Goal: Navigation & Orientation: Find specific page/section

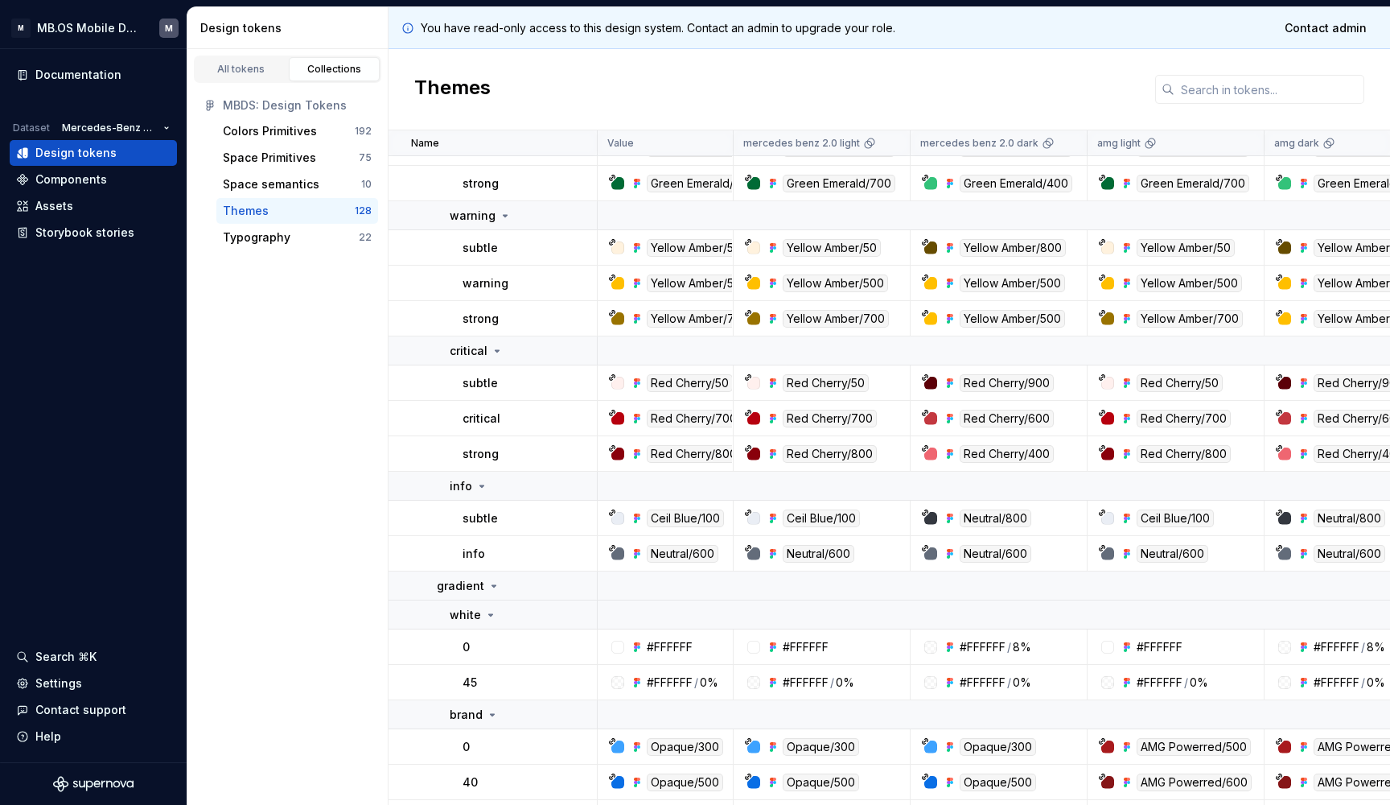
scroll to position [1593, 0]
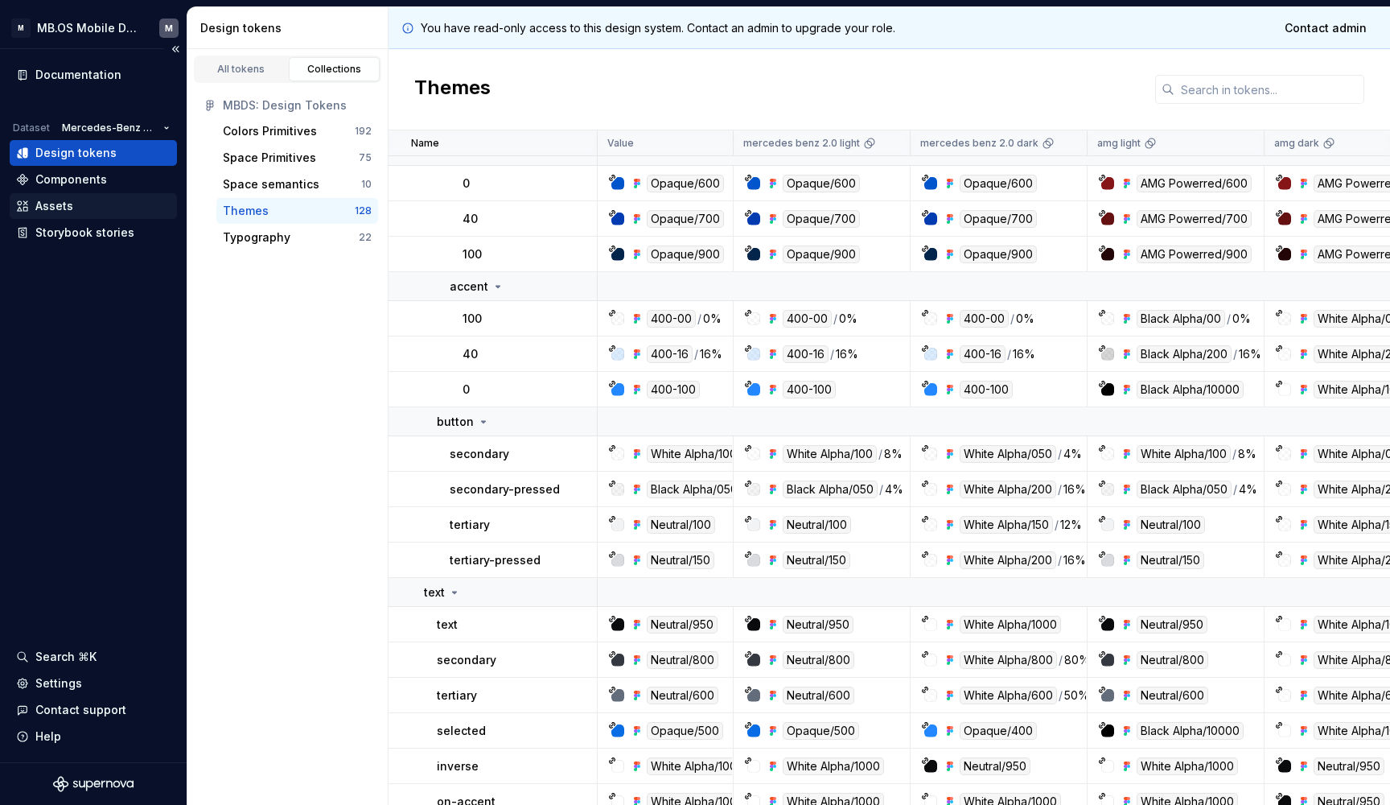
click at [77, 214] on div "Assets" at bounding box center [93, 206] width 167 height 26
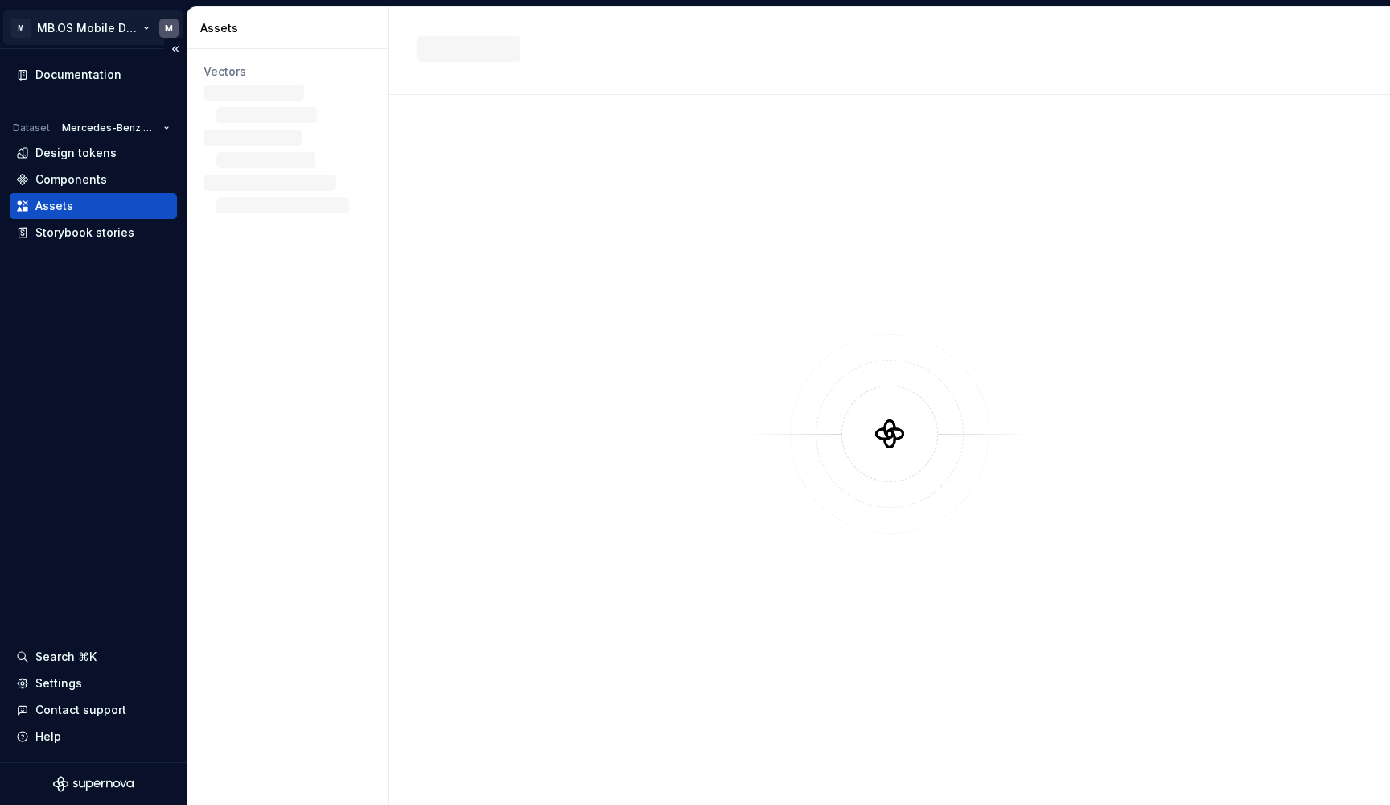
click at [175, 29] on html "M MB.OS Mobile Design System M Documentation Dataset Mercedes-Benz 2.0 Design t…" at bounding box center [695, 402] width 1390 height 805
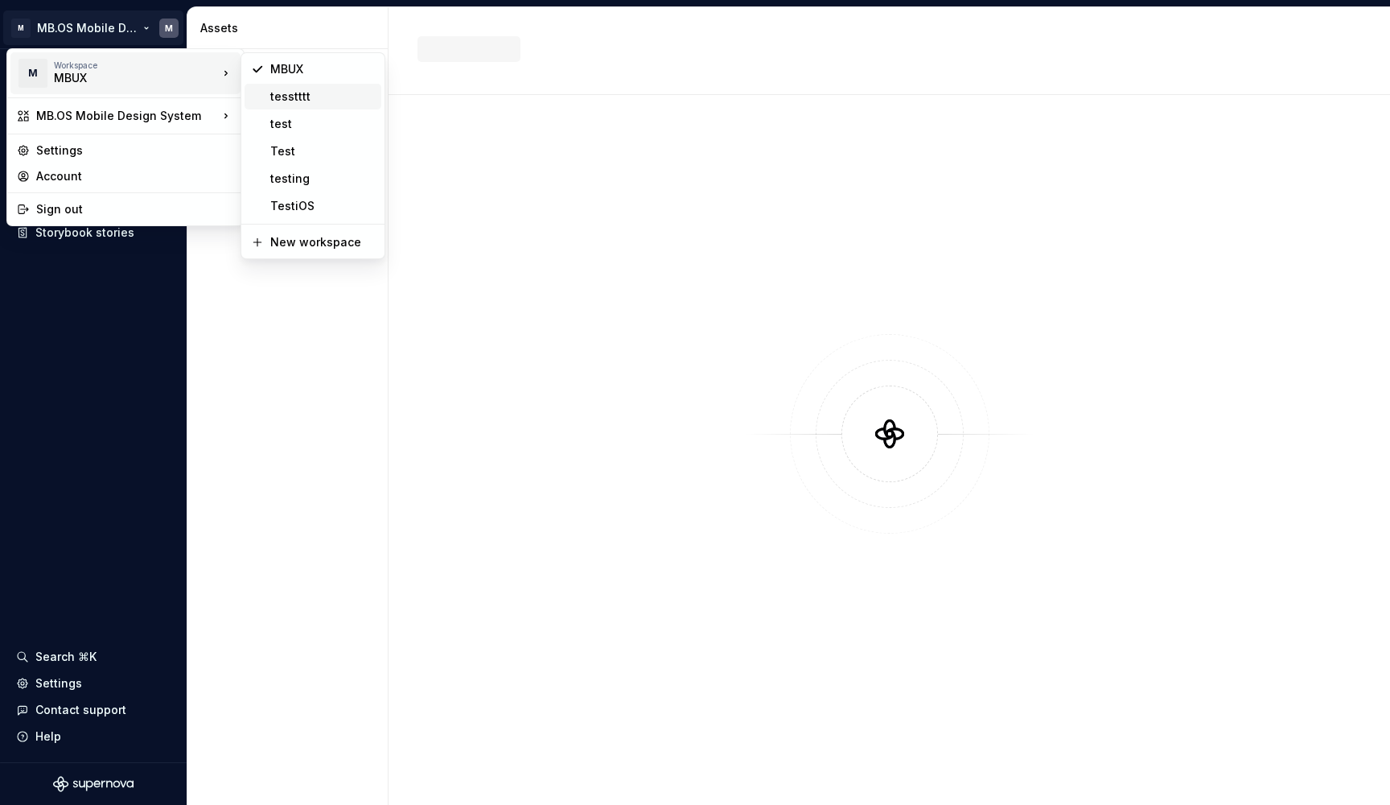
click at [263, 93] on div "tesstttt" at bounding box center [313, 97] width 137 height 26
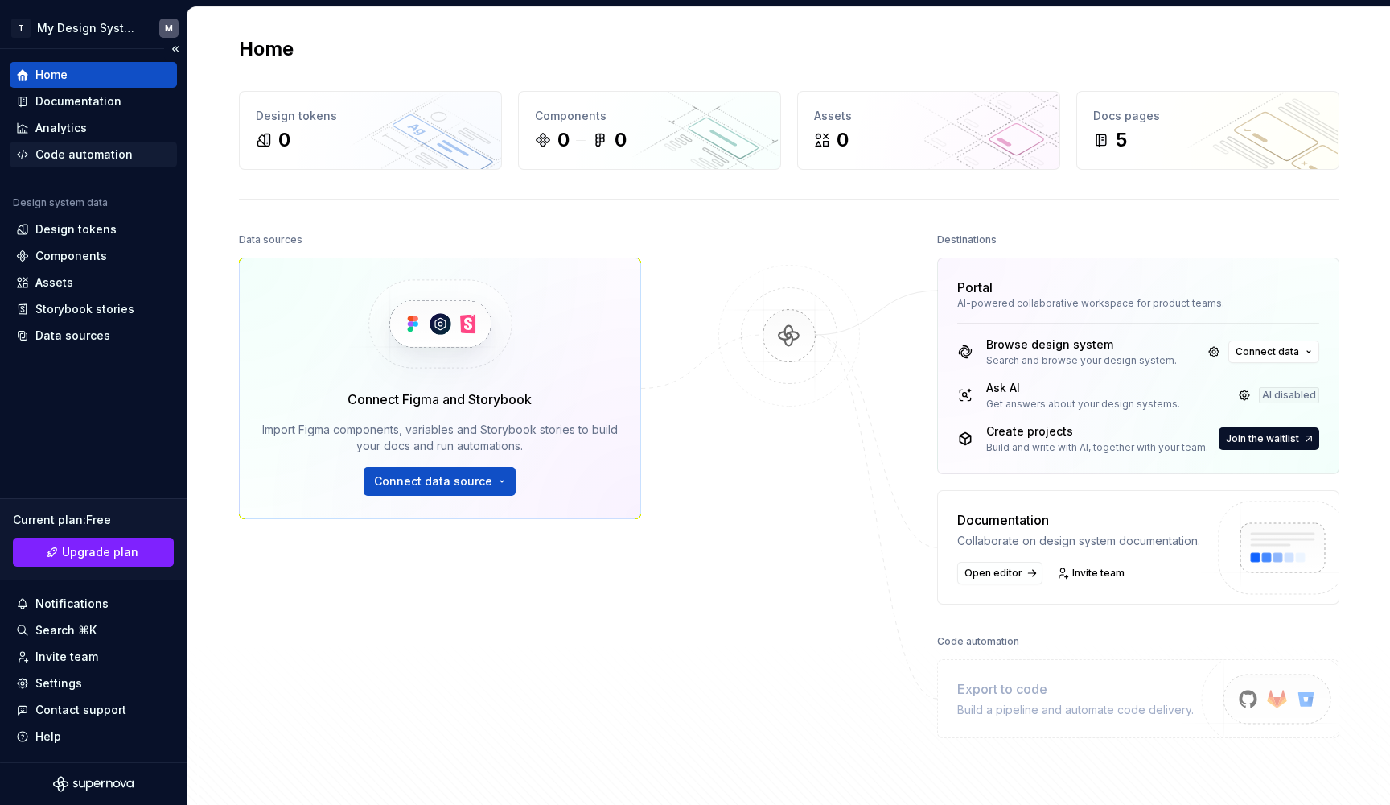
click at [73, 162] on div "Code automation" at bounding box center [83, 154] width 97 height 16
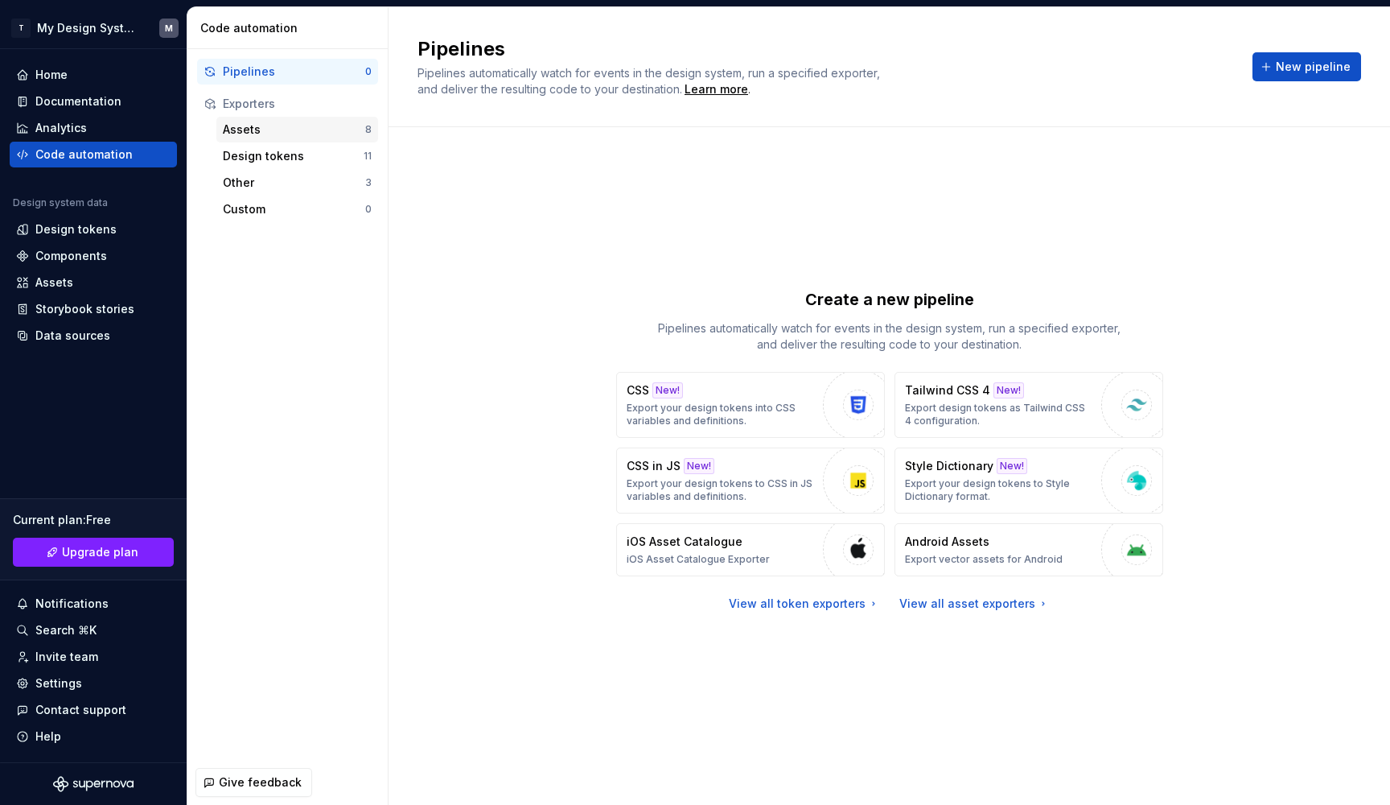
click at [262, 136] on div "Assets" at bounding box center [294, 129] width 142 height 16
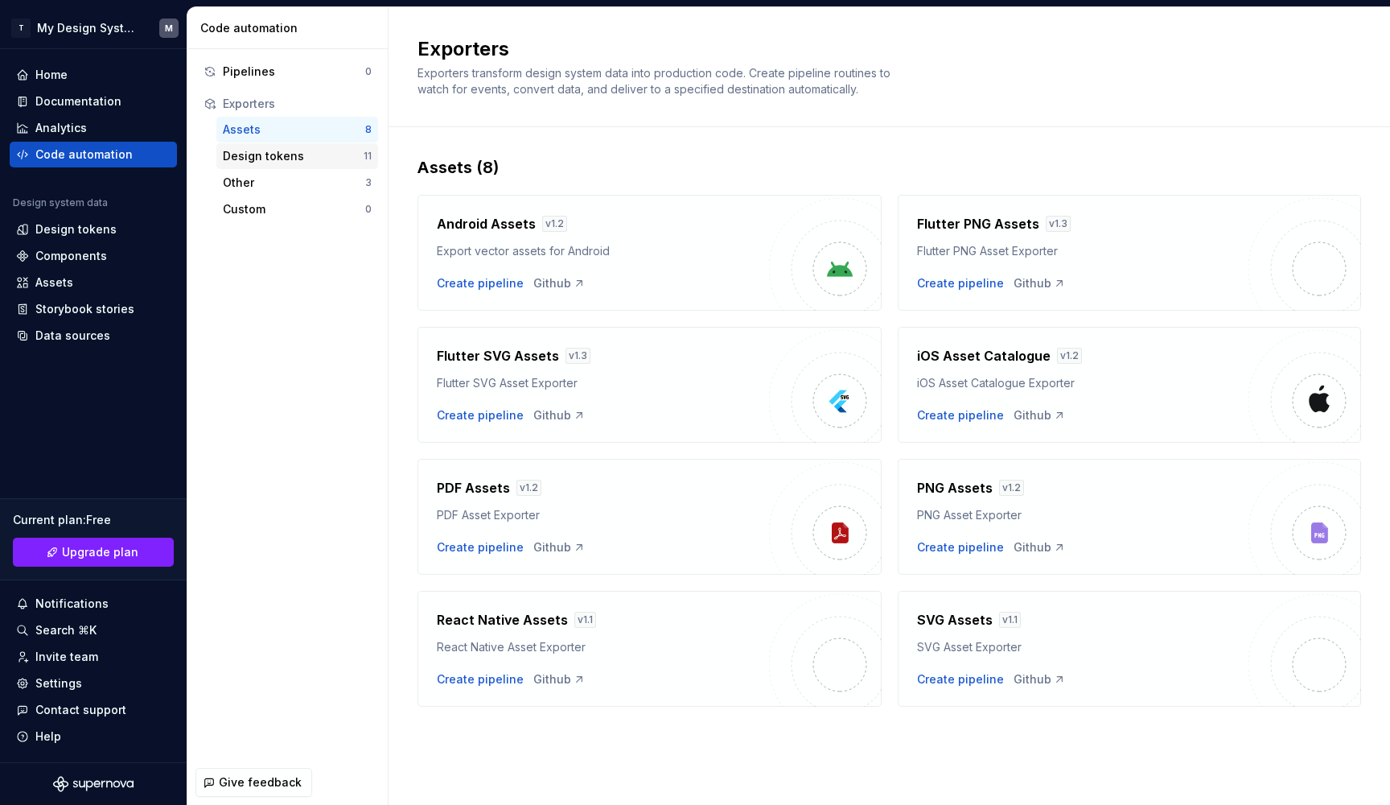
click at [269, 152] on div "Design tokens" at bounding box center [293, 156] width 141 height 16
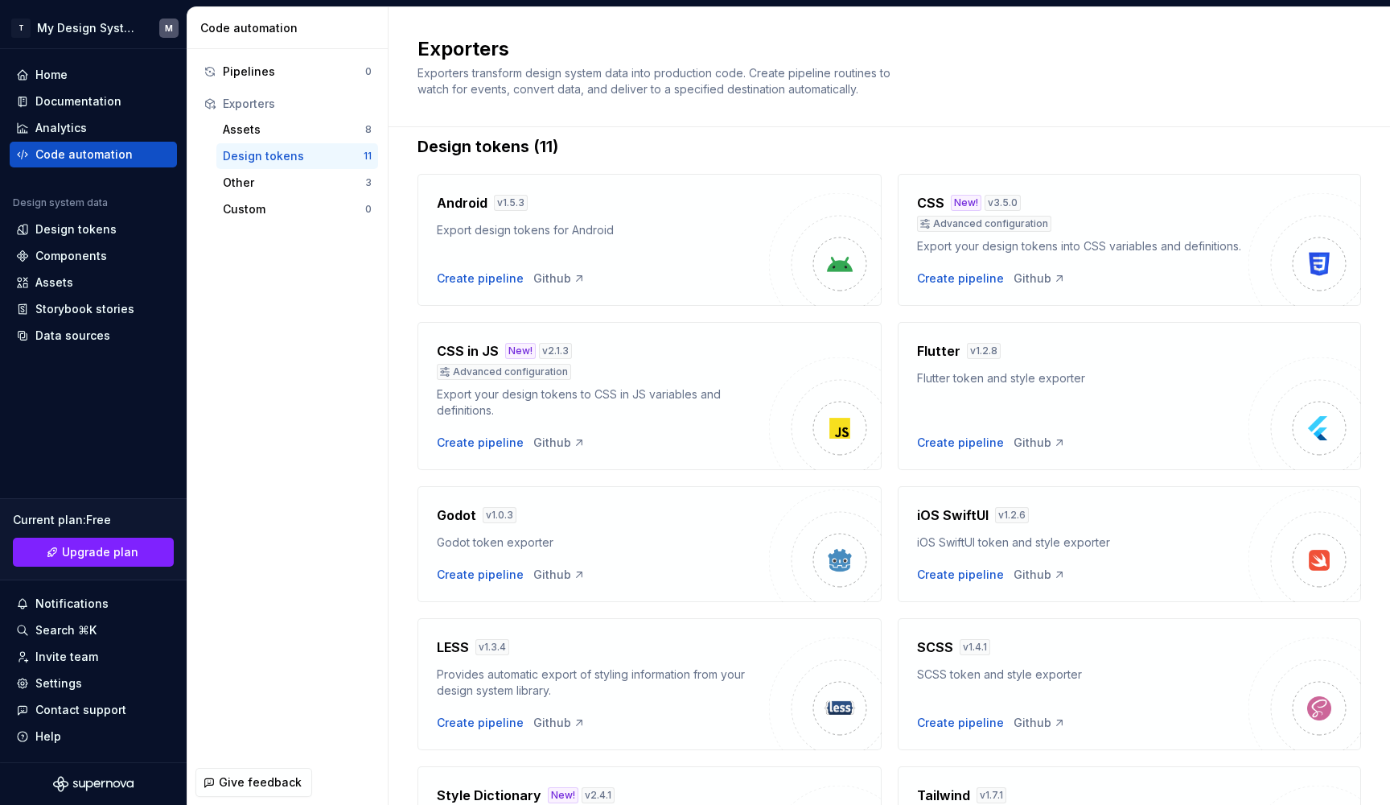
scroll to position [16, 0]
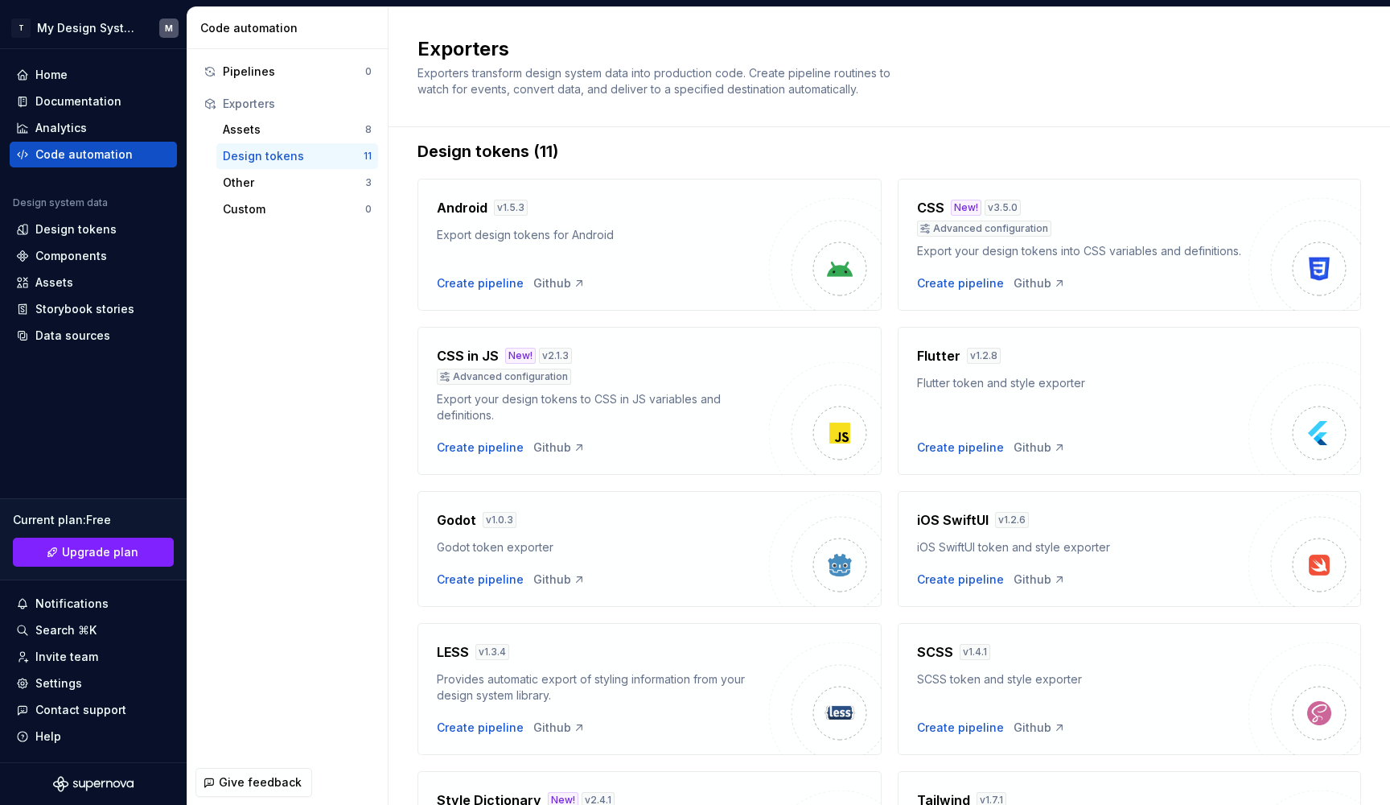
click at [498, 202] on div "v 1.5.3" at bounding box center [511, 208] width 34 height 16
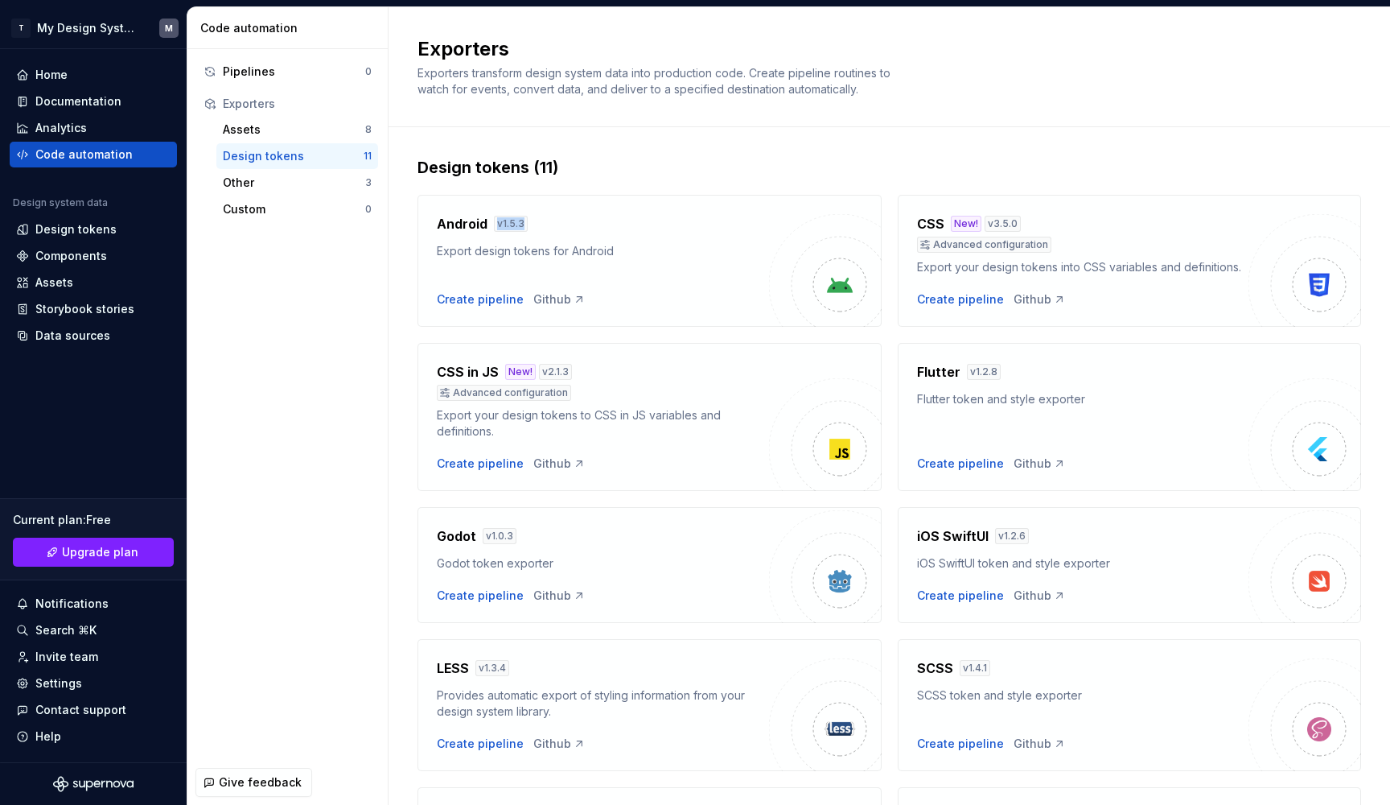
scroll to position [0, 0]
click at [542, 300] on div "Github" at bounding box center [559, 299] width 52 height 16
click at [301, 173] on div "Other 3" at bounding box center [297, 183] width 162 height 26
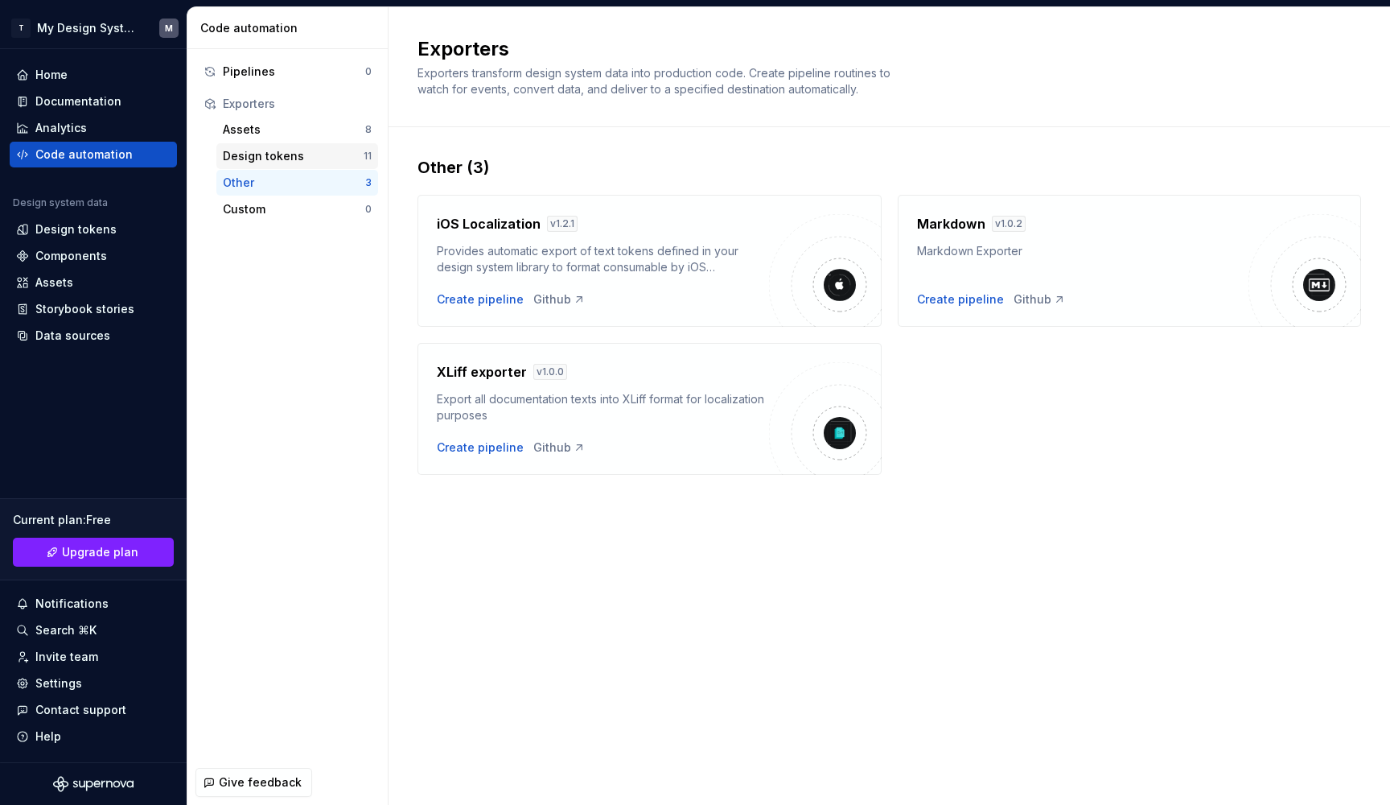
click at [306, 159] on div "Design tokens" at bounding box center [293, 156] width 141 height 16
